Goal: Information Seeking & Learning: Learn about a topic

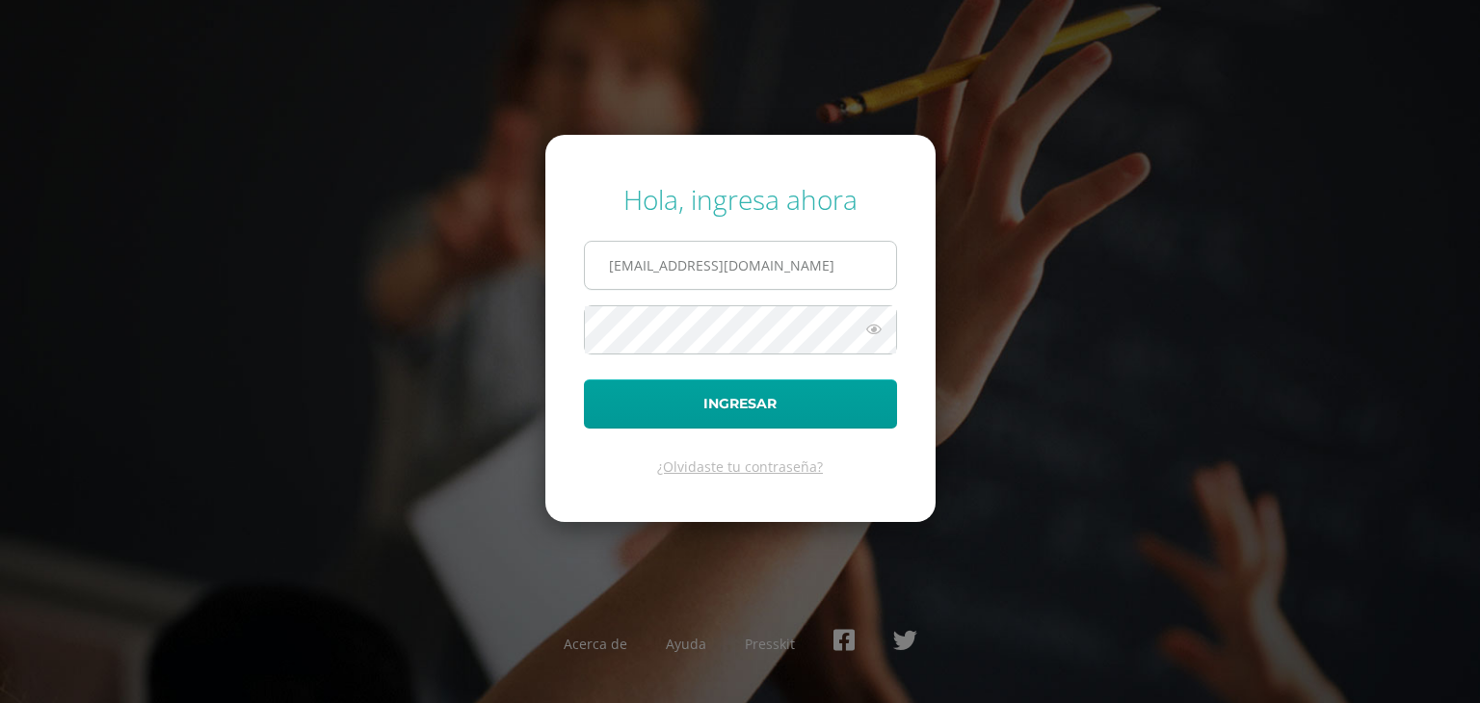
click at [747, 275] on input "25182@lasallechiquimula.edu.gt" at bounding box center [740, 265] width 311 height 47
type input "[EMAIL_ADDRESS][DOMAIN_NAME]"
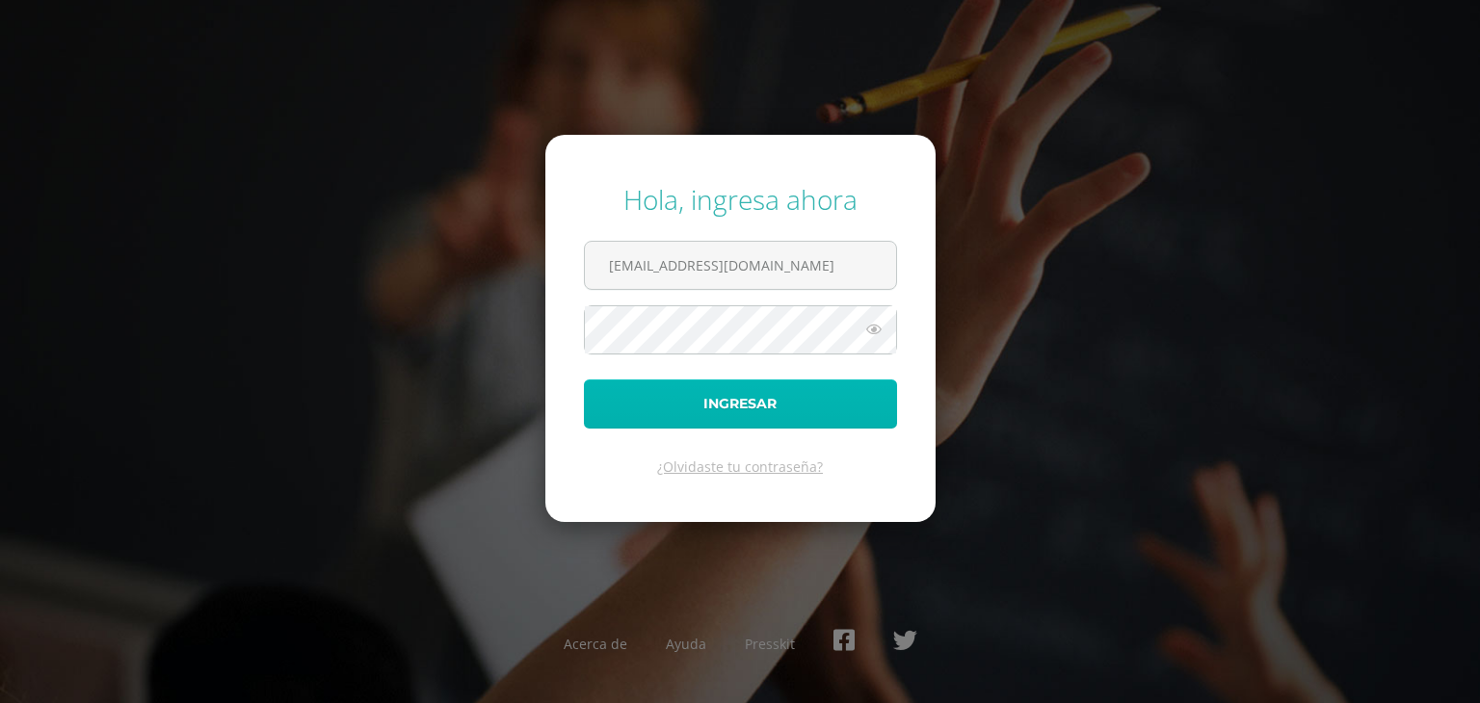
click at [760, 394] on button "Ingresar" at bounding box center [740, 404] width 313 height 49
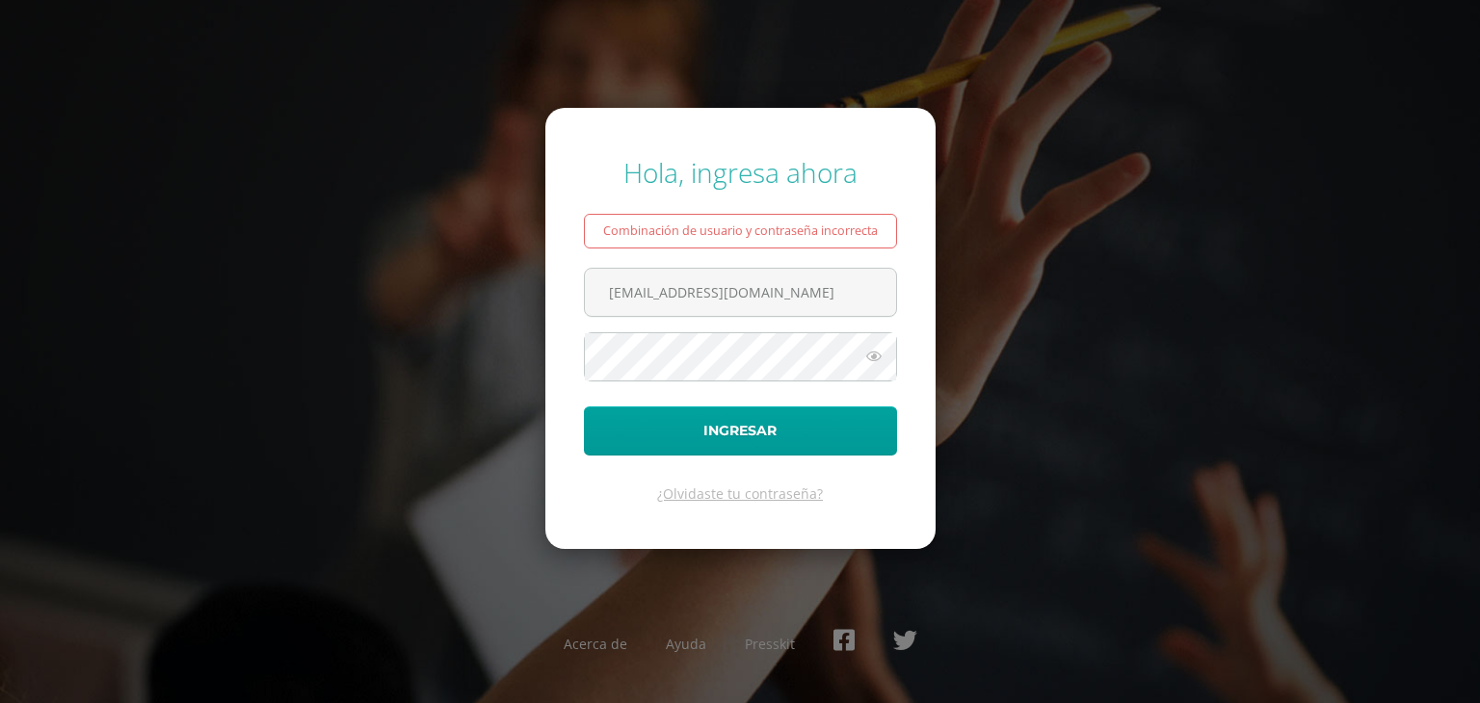
click at [882, 355] on icon at bounding box center [873, 356] width 25 height 23
click at [584, 406] on button "Ingresar" at bounding box center [740, 430] width 313 height 49
click at [871, 365] on icon at bounding box center [873, 356] width 25 height 23
click at [584, 406] on button "Ingresar" at bounding box center [740, 430] width 313 height 49
click at [880, 362] on icon at bounding box center [873, 356] width 25 height 23
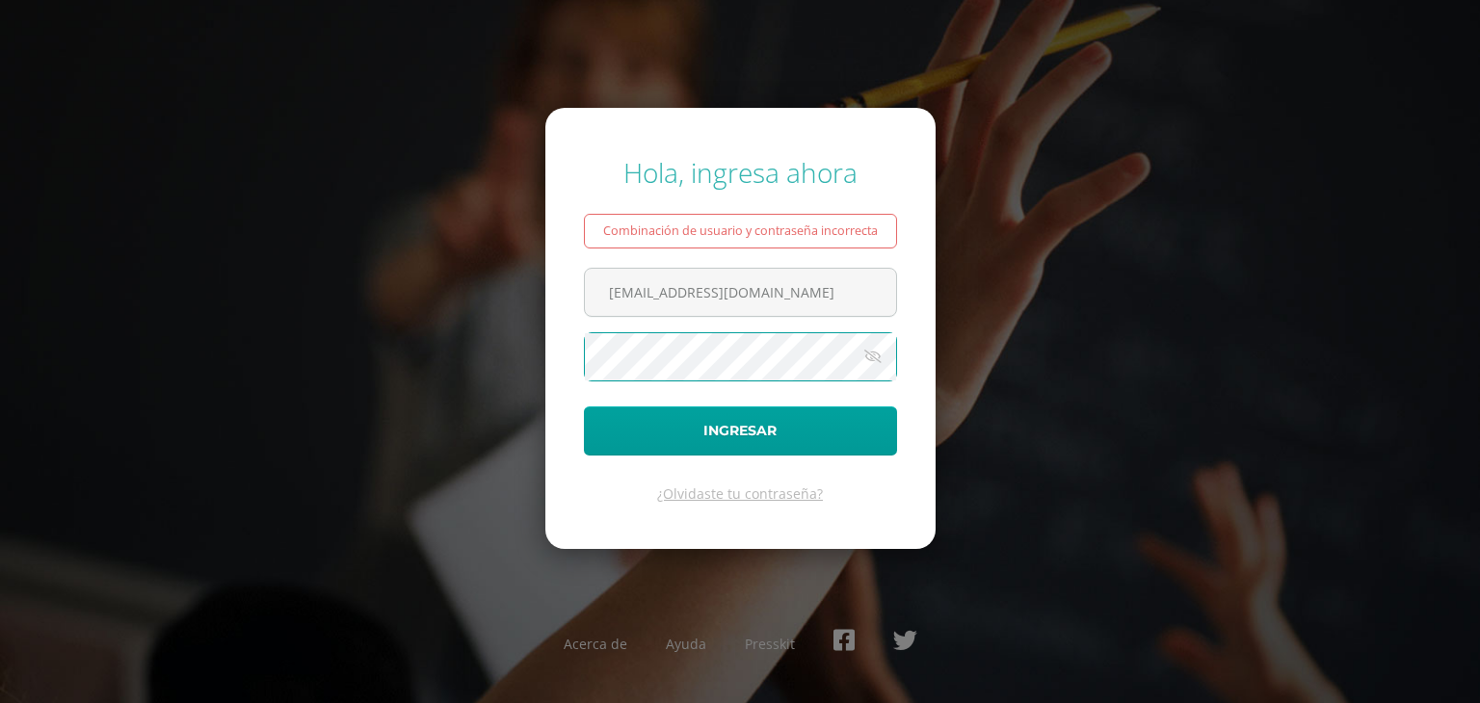
click at [202, 359] on div "Hola, ingresa ahora Combinación de usuario y contraseña incorrecta 24027@lasall…" at bounding box center [739, 352] width 1243 height 426
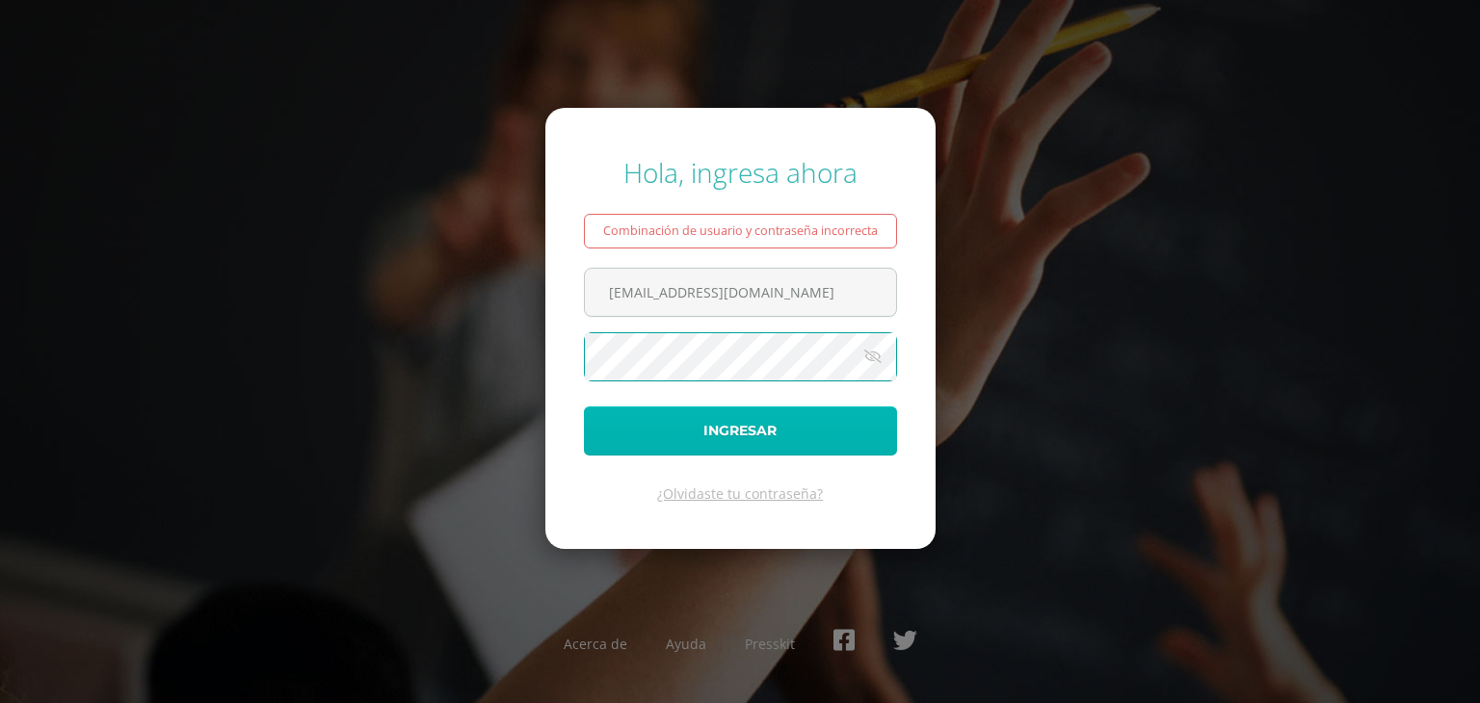
click at [625, 419] on button "Ingresar" at bounding box center [740, 430] width 313 height 49
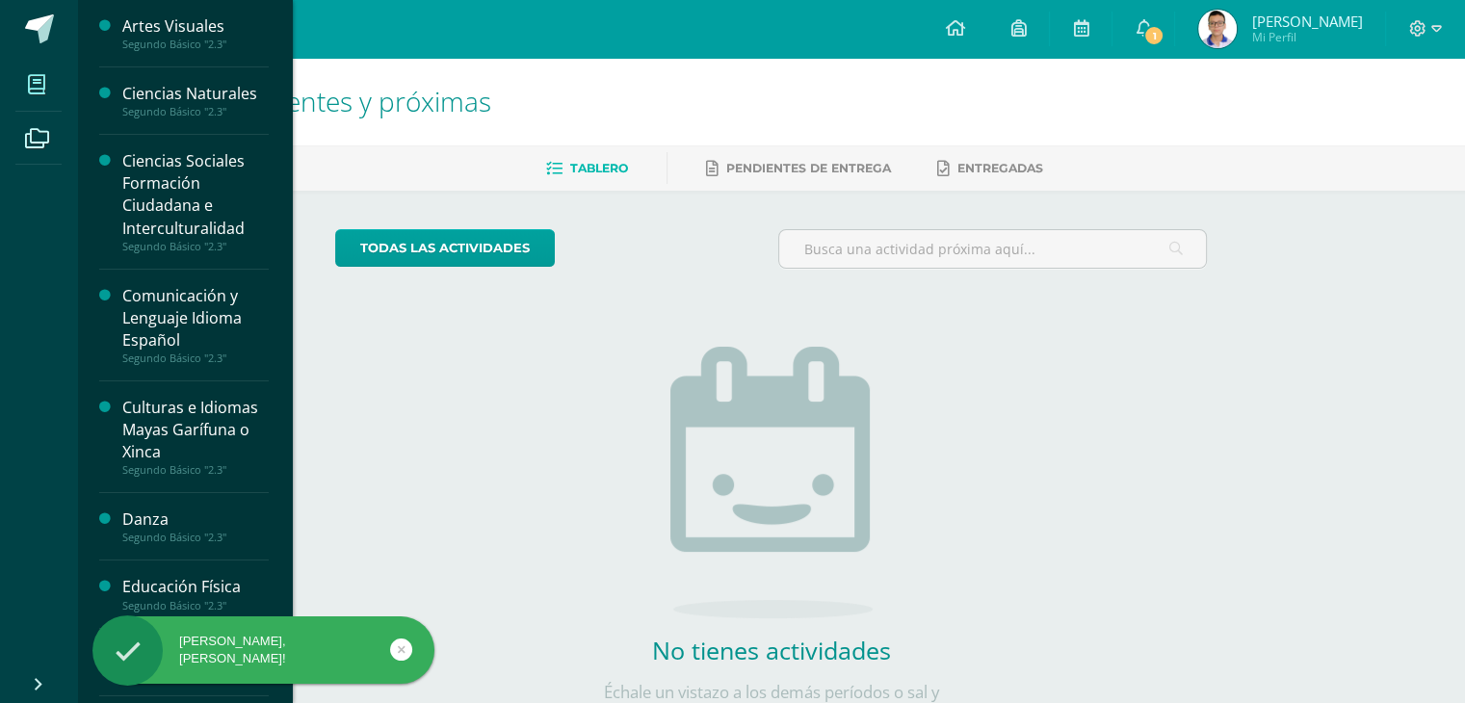
click at [43, 96] on span at bounding box center [36, 84] width 43 height 43
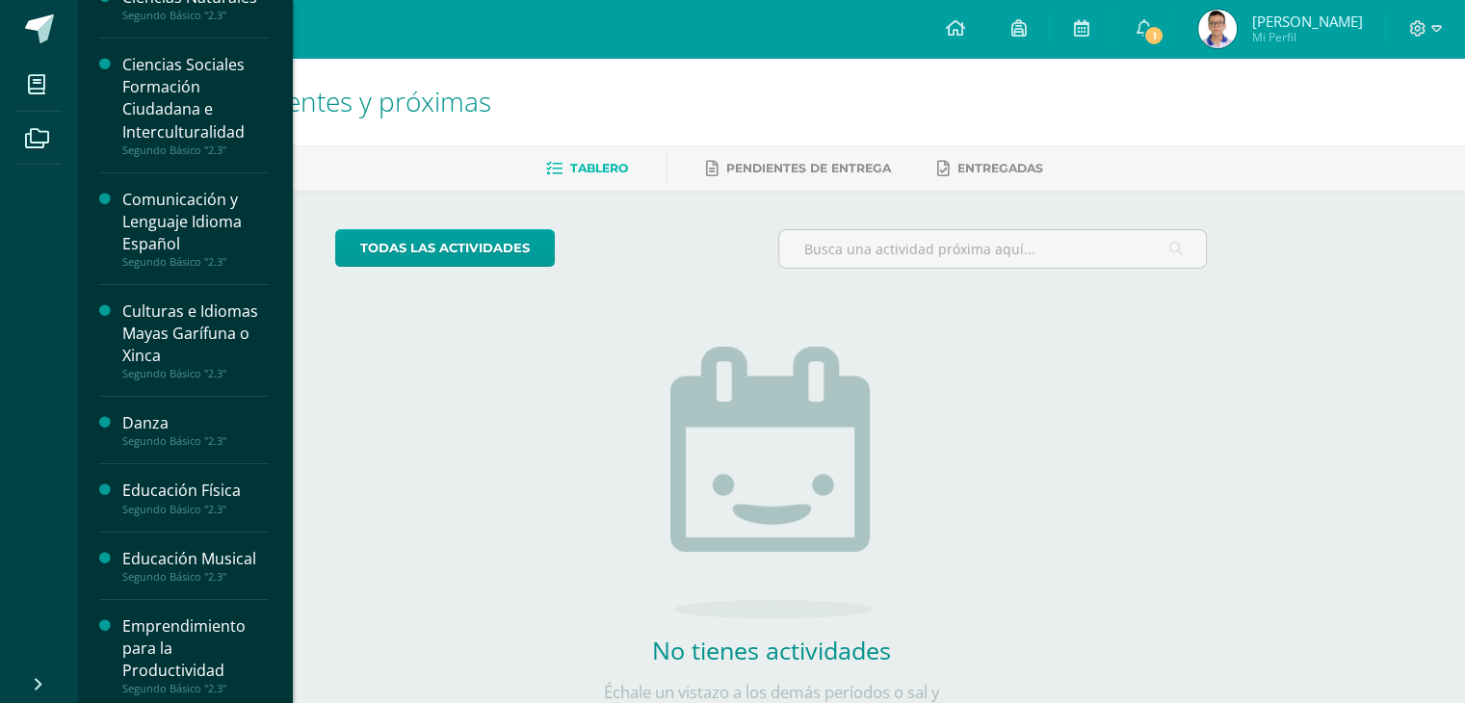
scroll to position [73, 0]
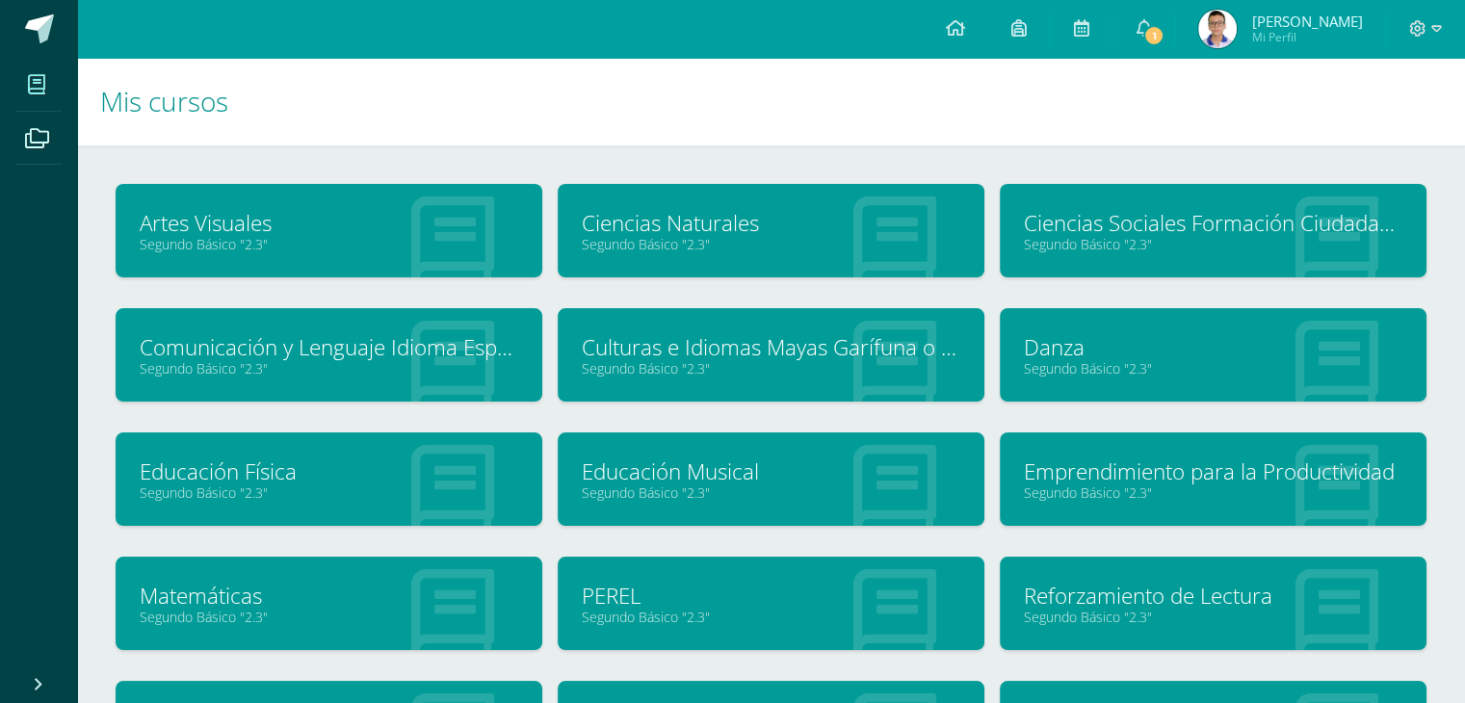
click at [388, 594] on link "Matemáticas" at bounding box center [329, 596] width 379 height 30
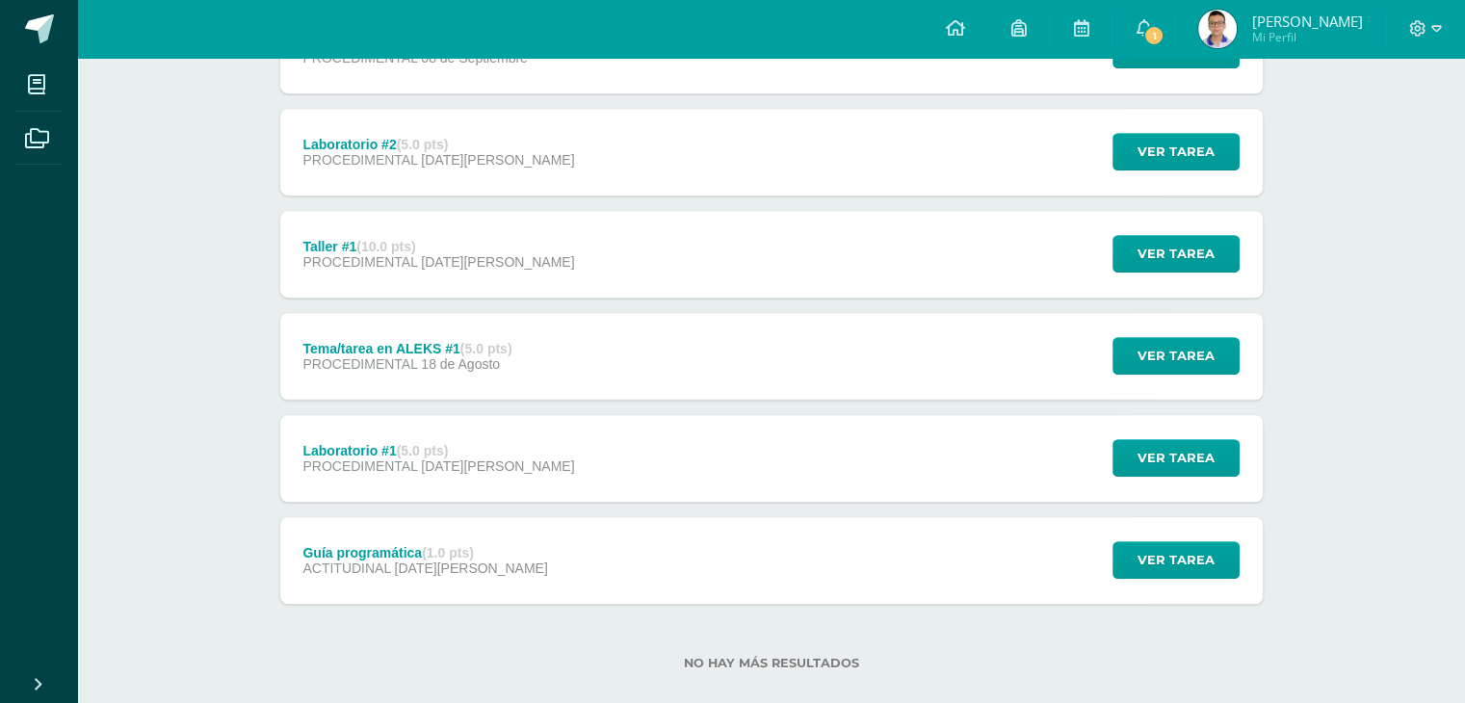
scroll to position [1237, 0]
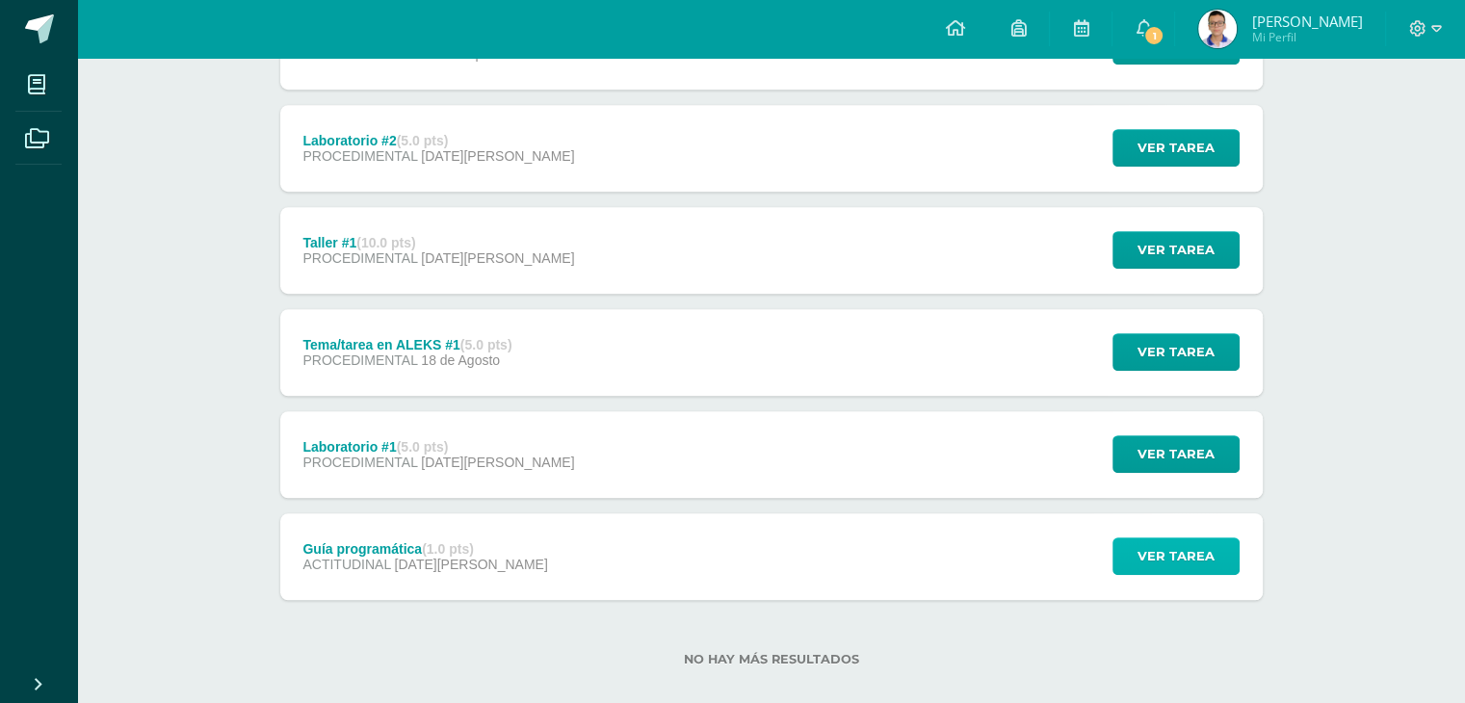
click at [1205, 562] on span "Ver tarea" at bounding box center [1176, 556] width 77 height 36
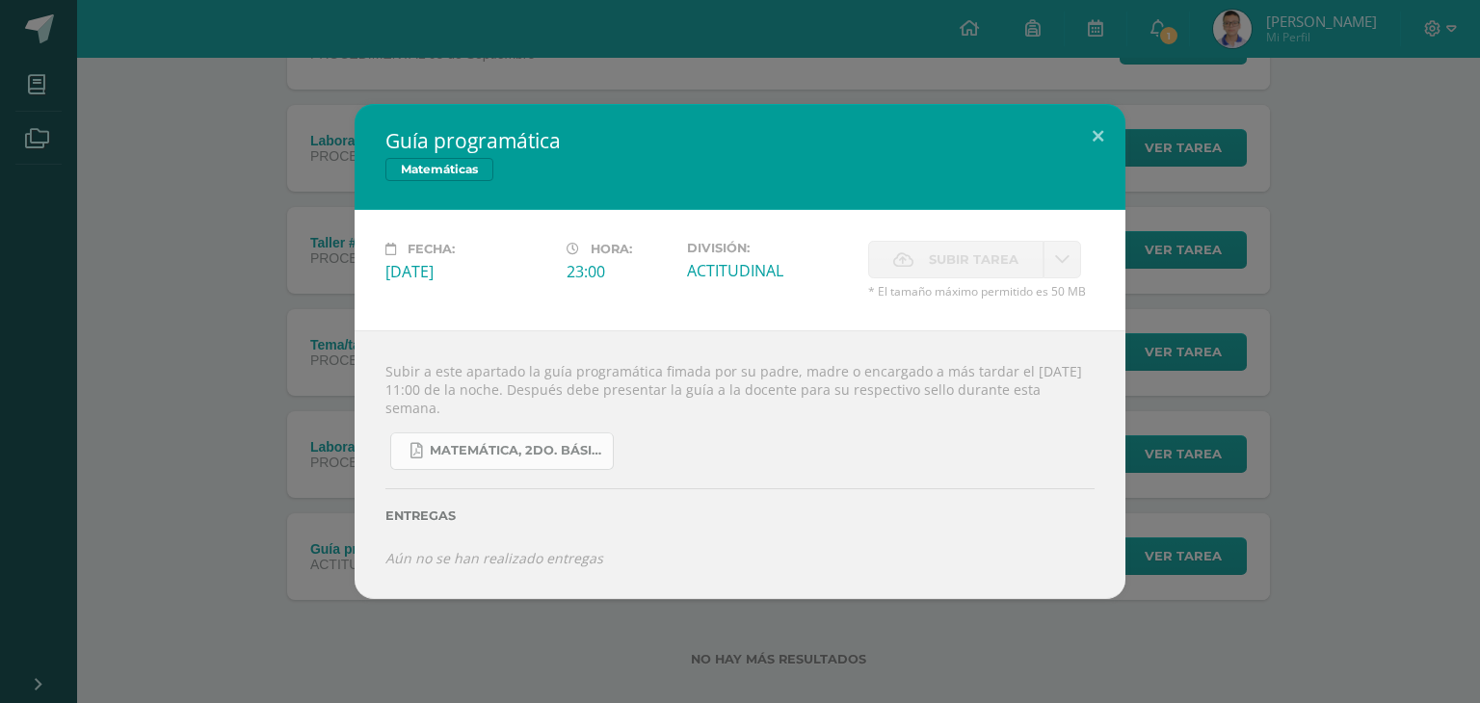
click at [555, 455] on span "Matemática, 2do. Básico.pdf" at bounding box center [516, 450] width 173 height 15
click at [1098, 133] on button at bounding box center [1097, 137] width 55 height 66
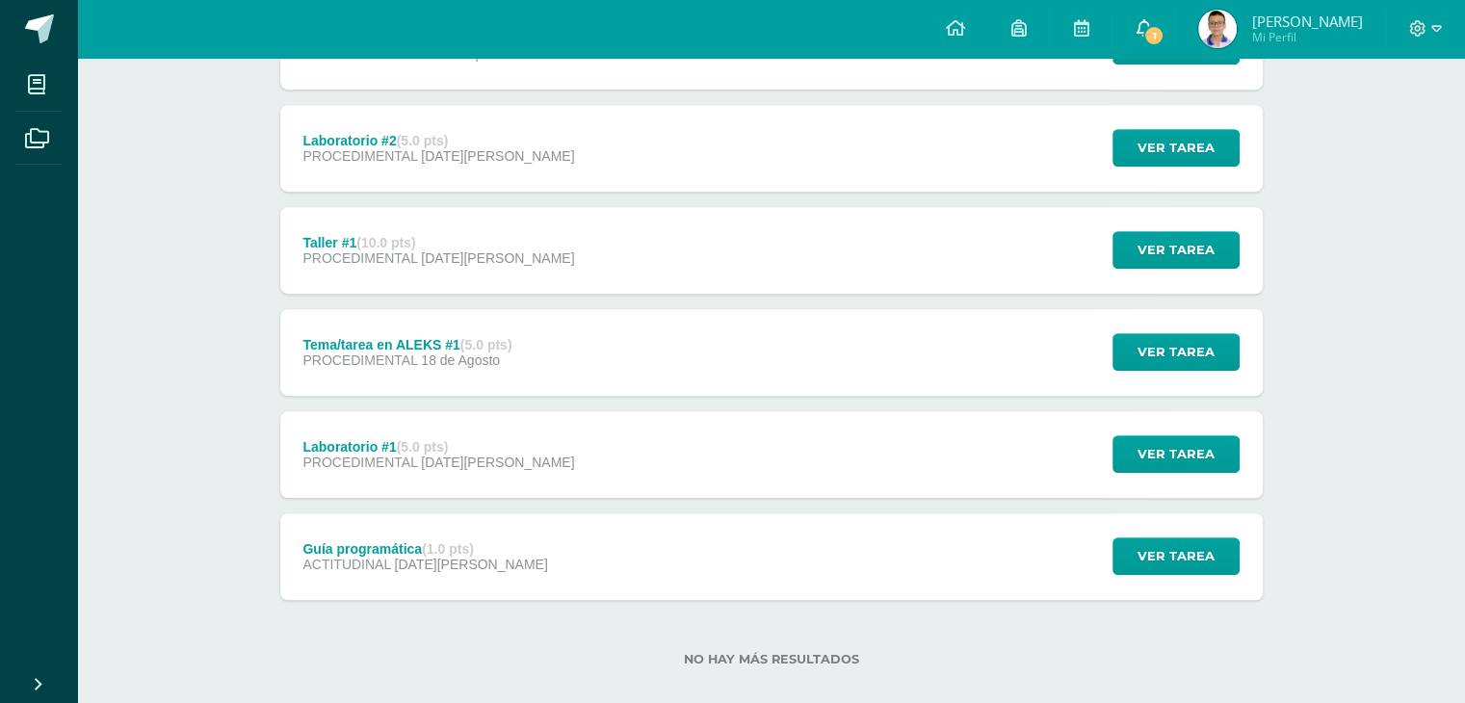
click at [1140, 23] on icon at bounding box center [1143, 27] width 15 height 17
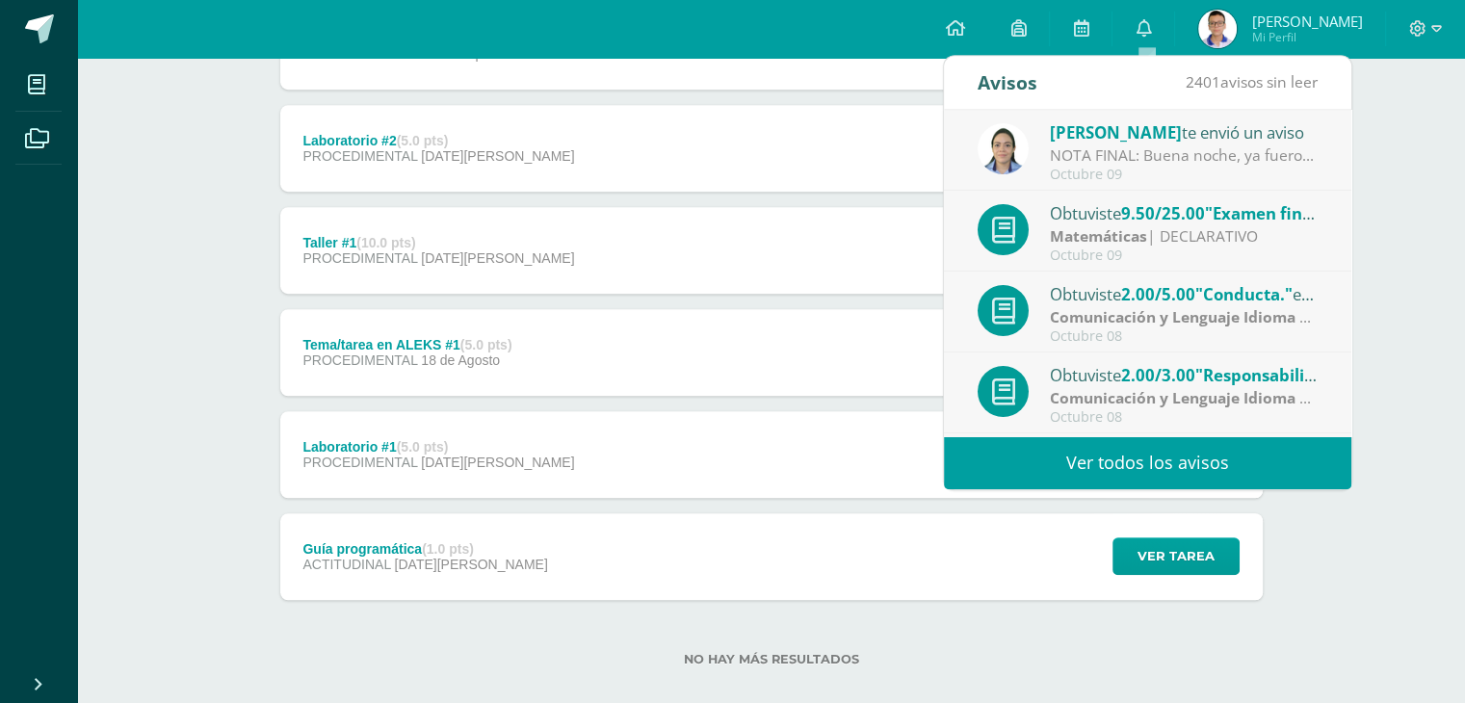
click at [1216, 149] on div "NOTA FINAL: Buena noche, ya fueron asignados todos los puntos en plataforma Edo…" at bounding box center [1184, 155] width 268 height 22
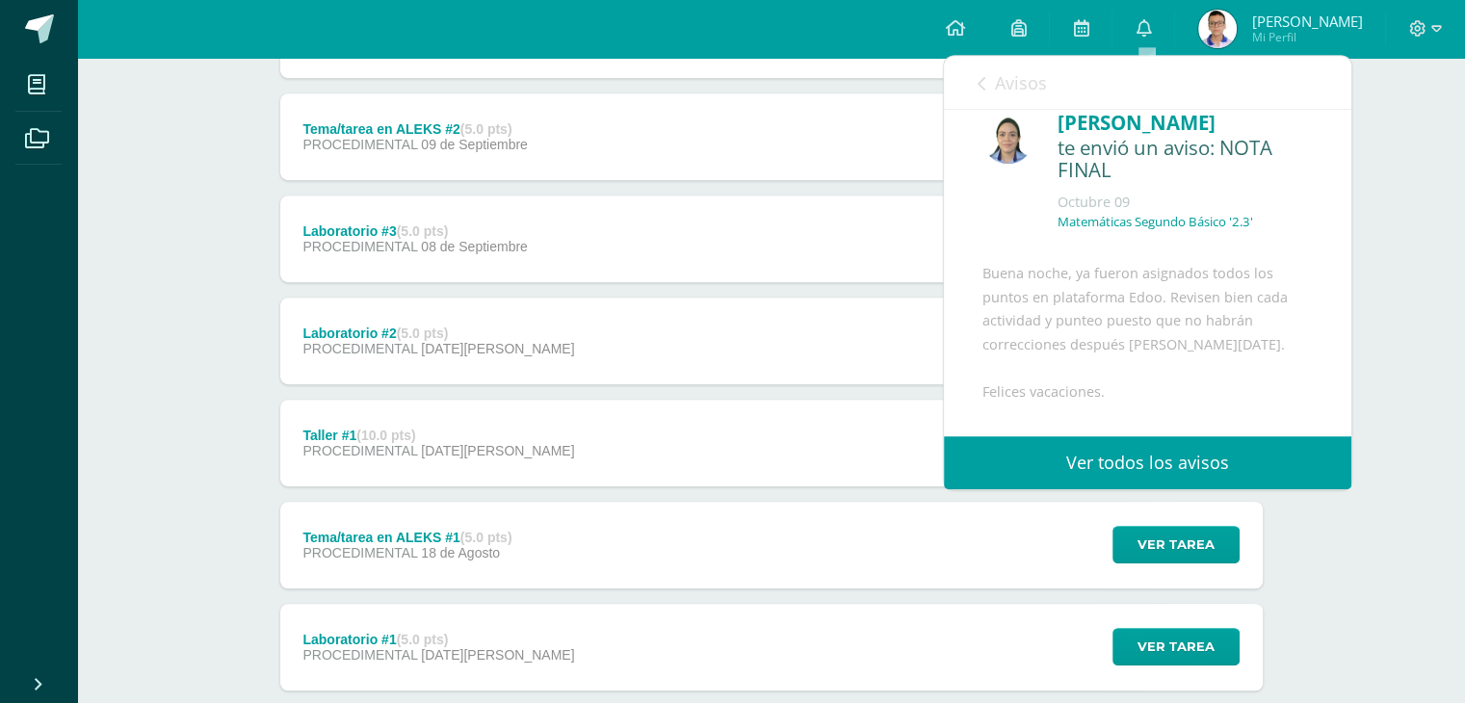
scroll to position [0, 0]
